Goal: Navigation & Orientation: Go to known website

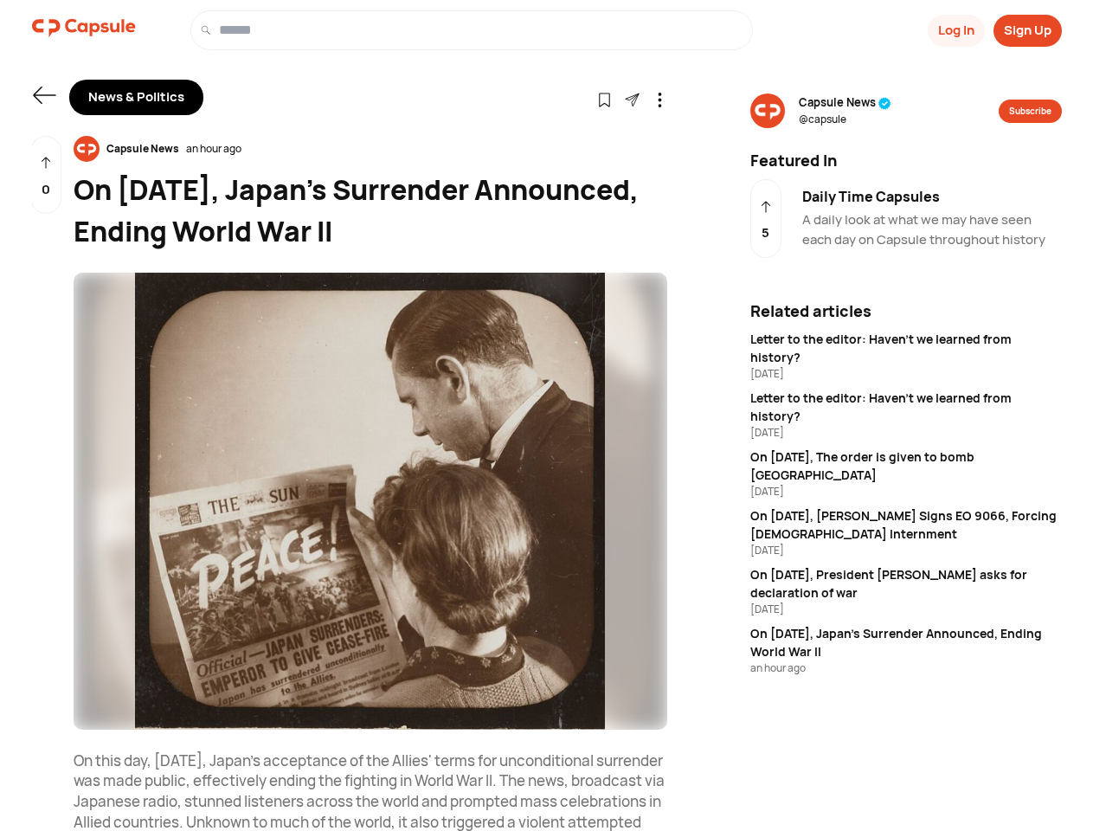
click at [954, 30] on button "Log In" at bounding box center [956, 31] width 57 height 32
click at [1027, 30] on button "Sign Up" at bounding box center [1027, 31] width 68 height 32
click at [44, 95] on icon at bounding box center [44, 95] width 22 height 17
click at [604, 99] on icon at bounding box center [604, 100] width 15 height 15
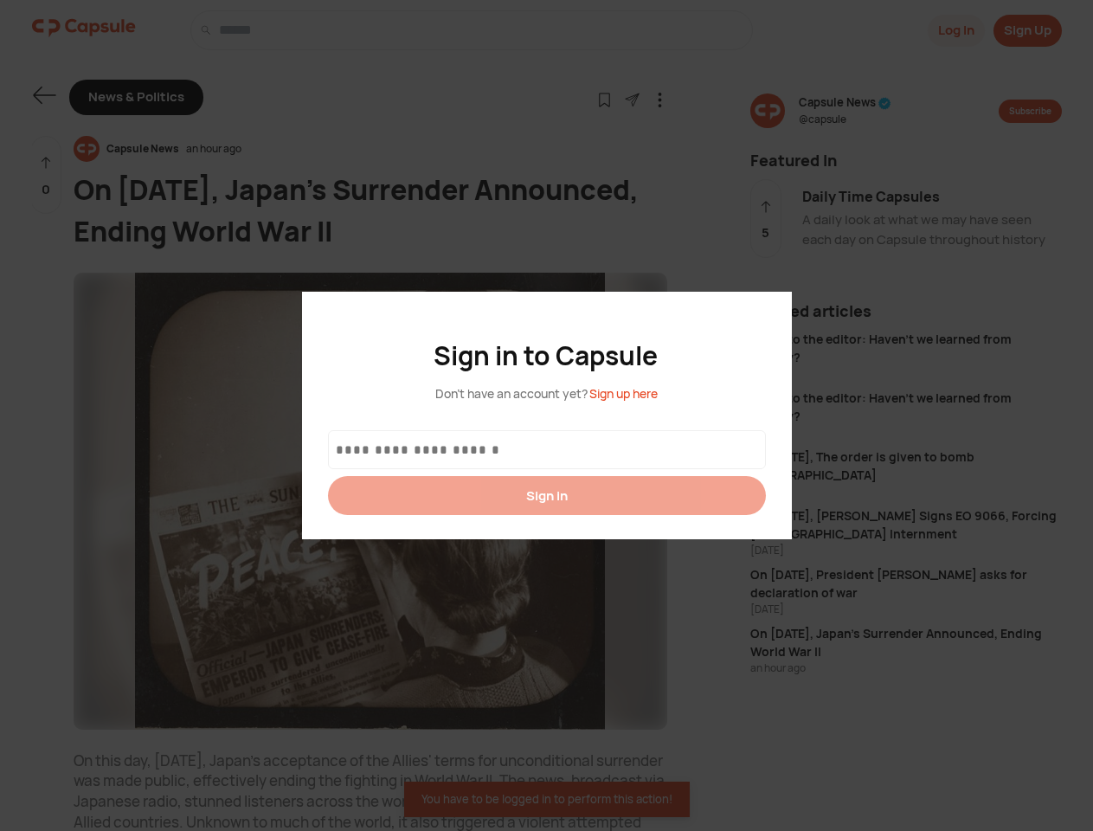
click at [632, 99] on div at bounding box center [546, 415] width 1093 height 831
click at [659, 99] on icon at bounding box center [659, 100] width 15 height 15
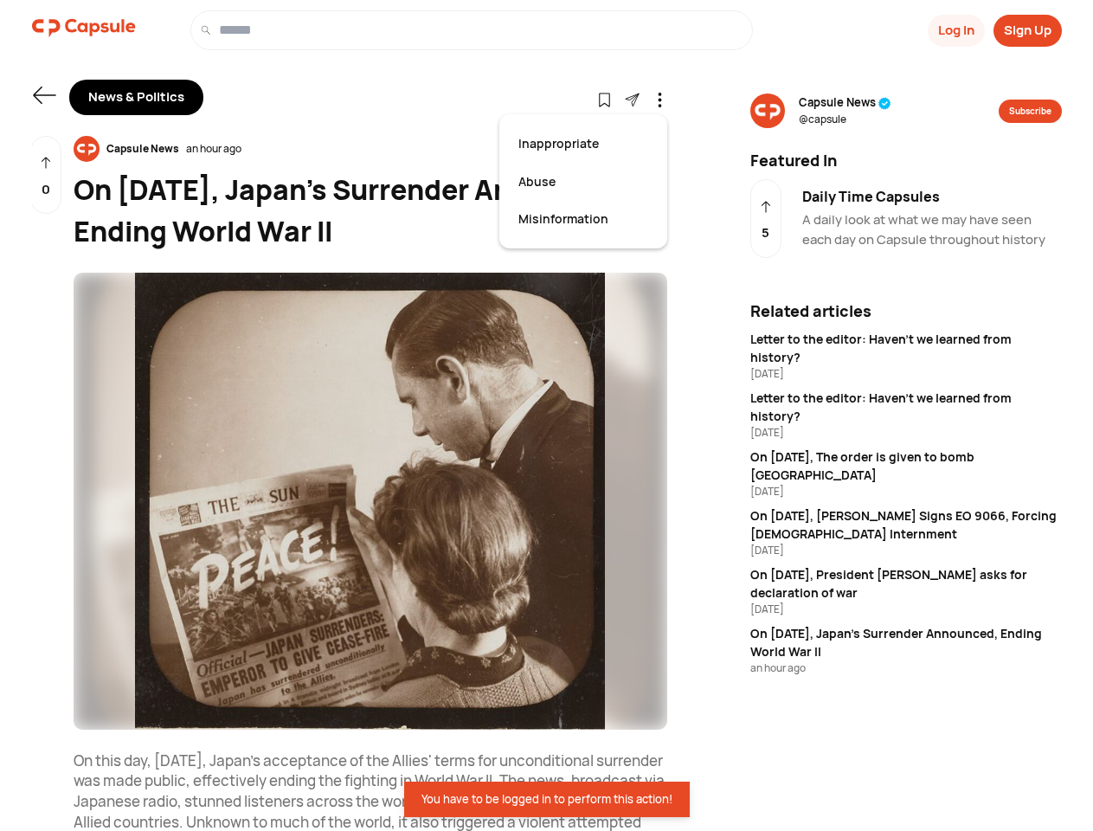
click at [370, 149] on div "Capsule News an hour ago" at bounding box center [371, 149] width 594 height 26
click at [370, 501] on img at bounding box center [371, 501] width 594 height 457
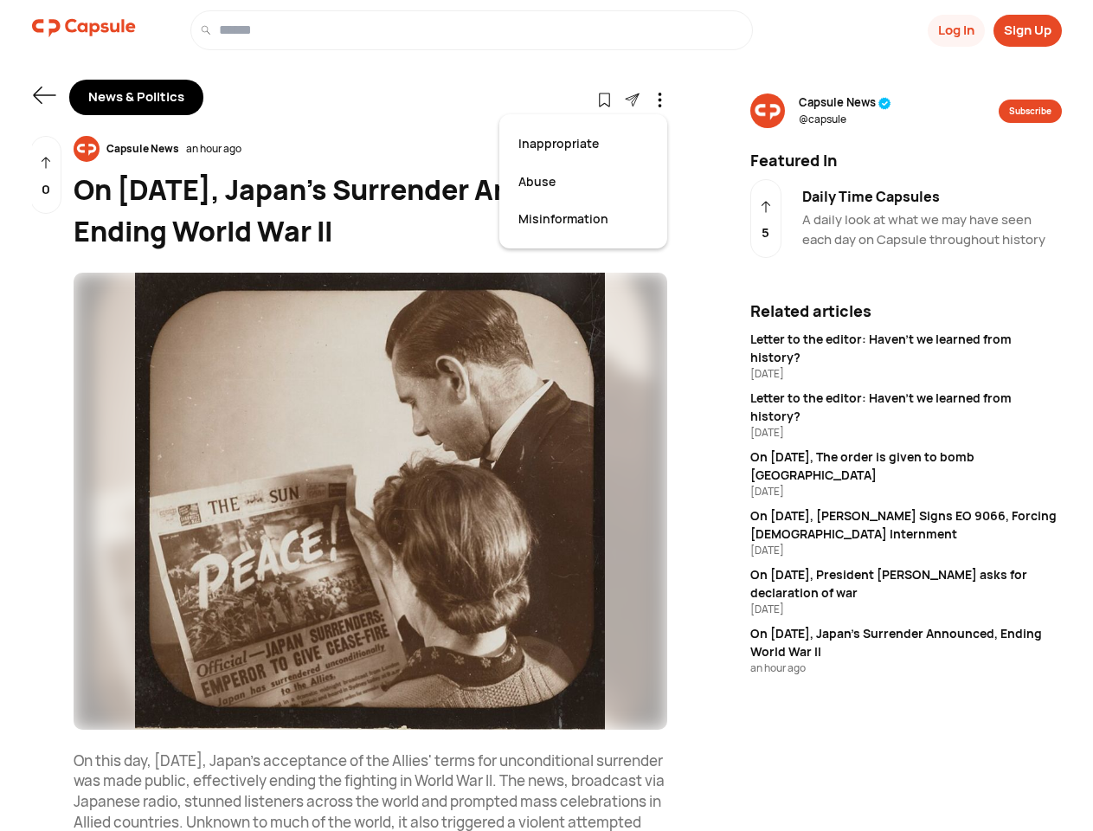
click at [46, 175] on div "0" at bounding box center [45, 175] width 31 height 79
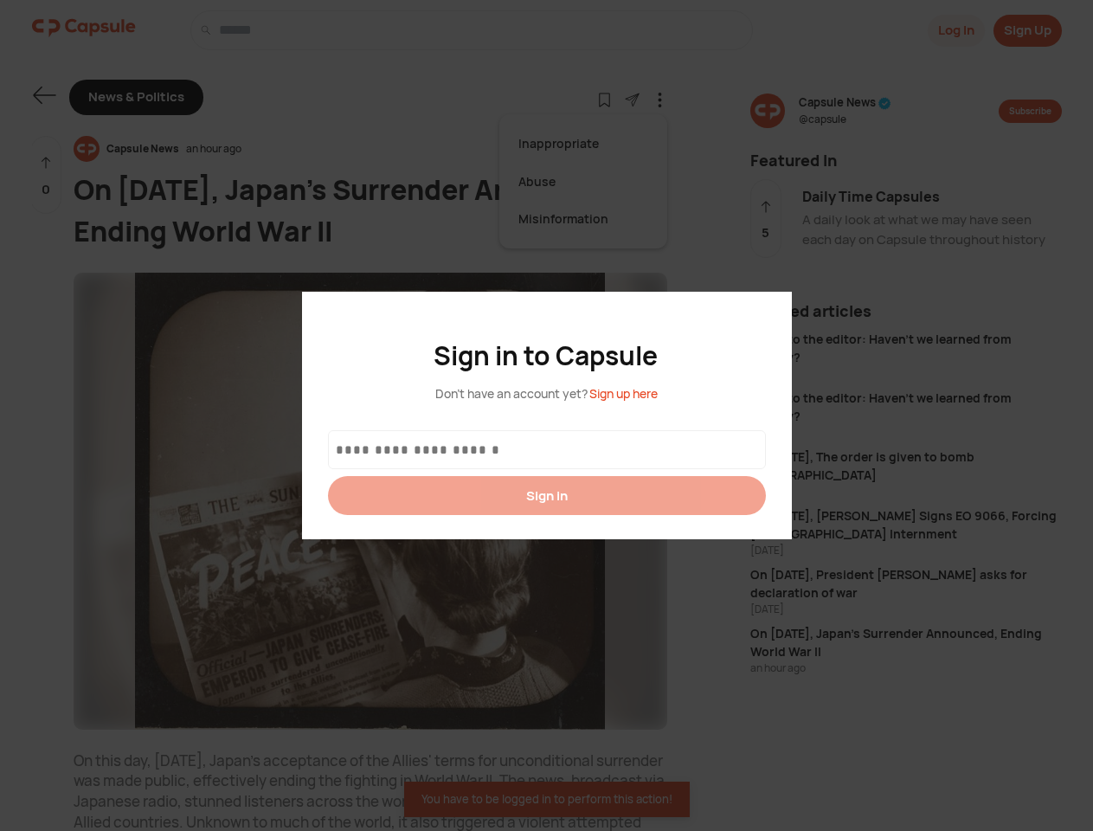
click at [845, 111] on div at bounding box center [546, 415] width 1093 height 831
